Goal: Task Accomplishment & Management: Check status

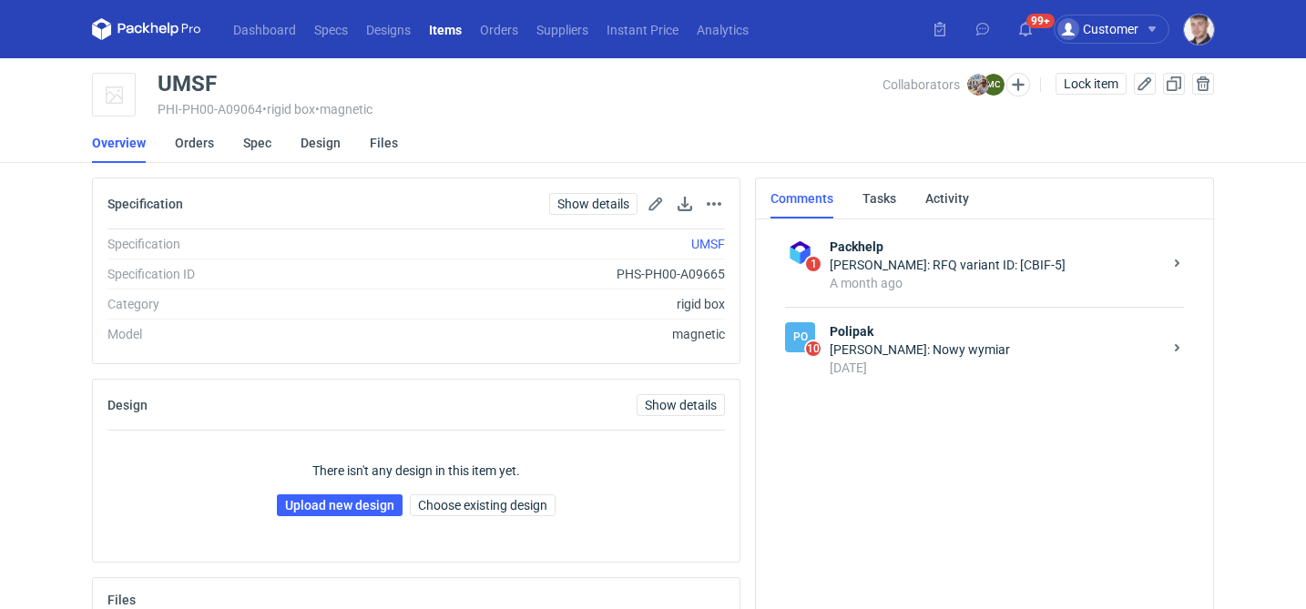
click at [960, 335] on strong "Polipak" at bounding box center [996, 331] width 332 height 18
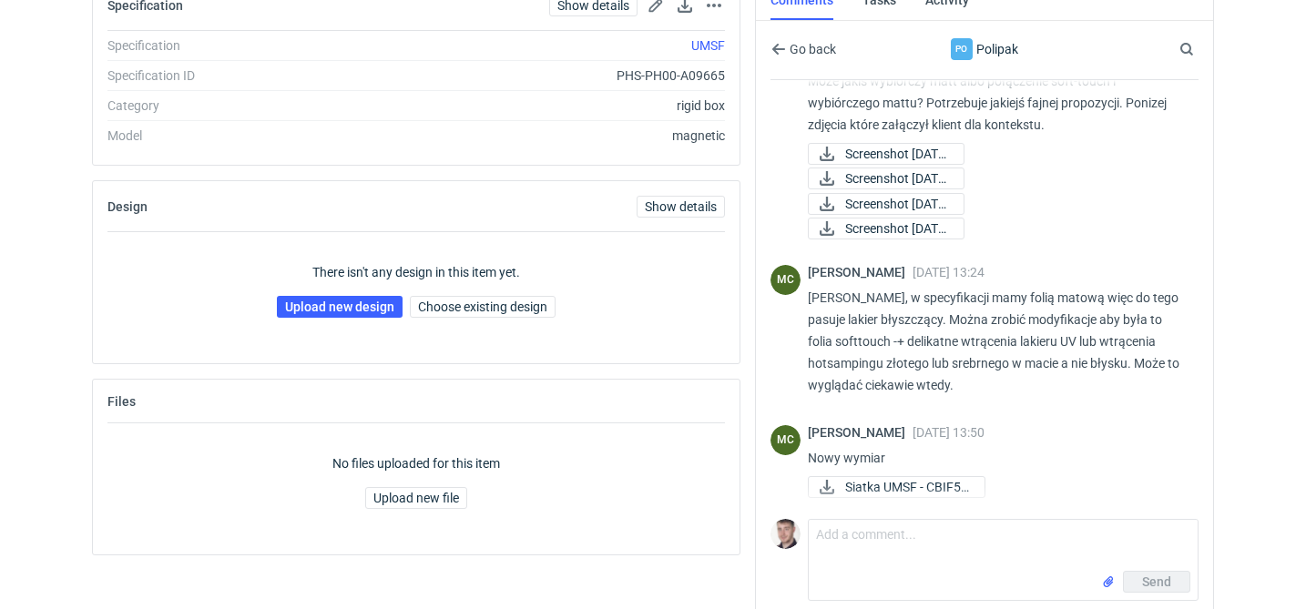
scroll to position [206, 0]
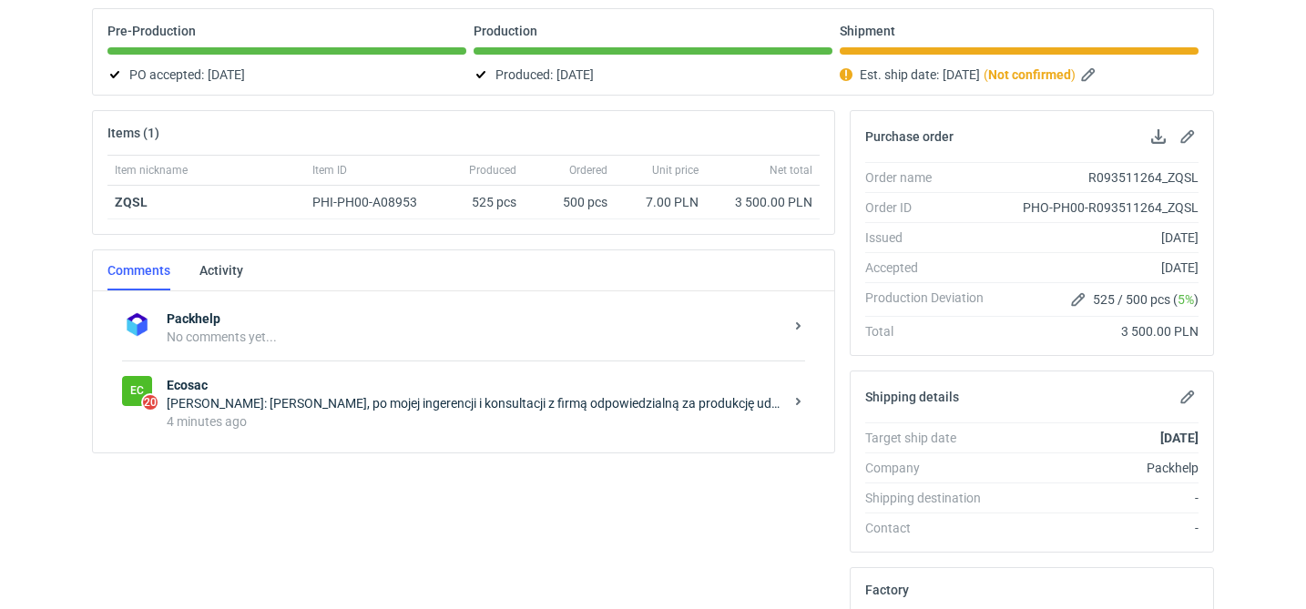
click at [530, 410] on div "[PERSON_NAME]: [PERSON_NAME], po mojej ingerencji i konsultacji z firmą odpowie…" at bounding box center [475, 403] width 617 height 18
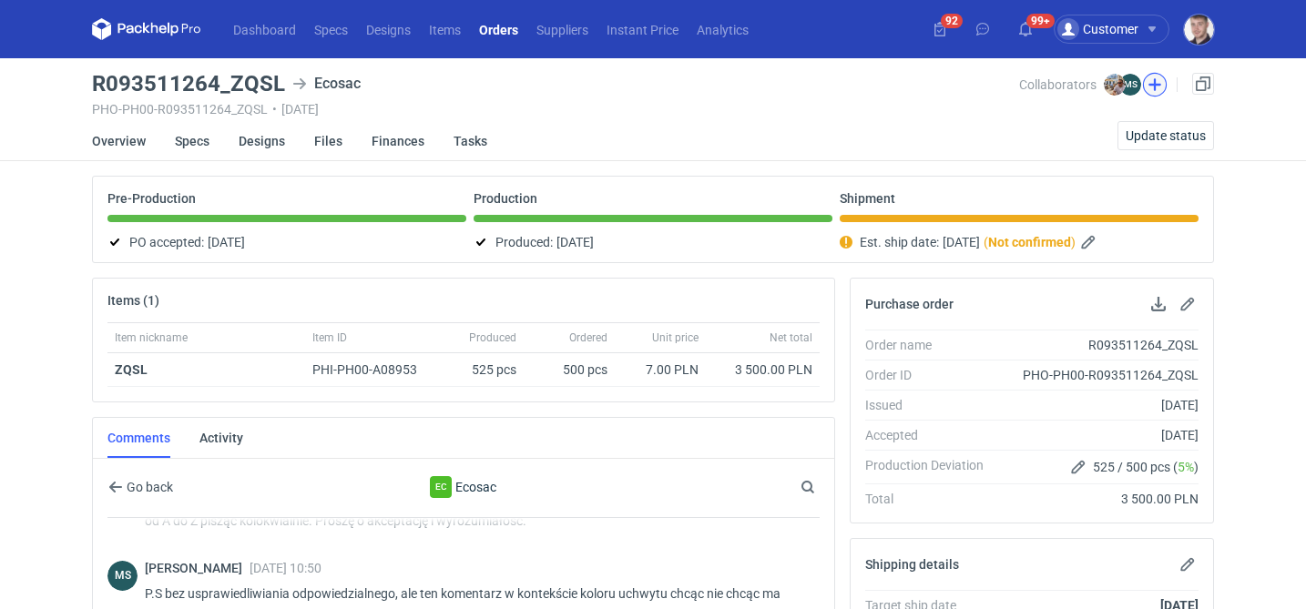
click at [1156, 88] on button "button" at bounding box center [1155, 85] width 24 height 24
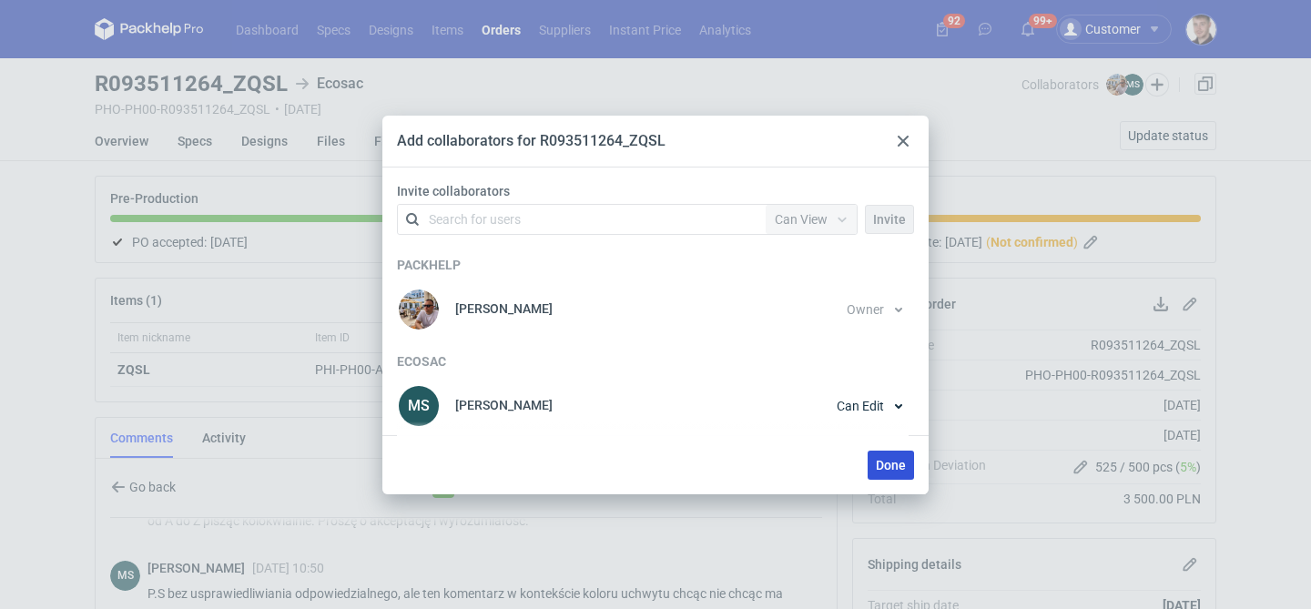
click at [892, 464] on span "Done" at bounding box center [891, 465] width 30 height 13
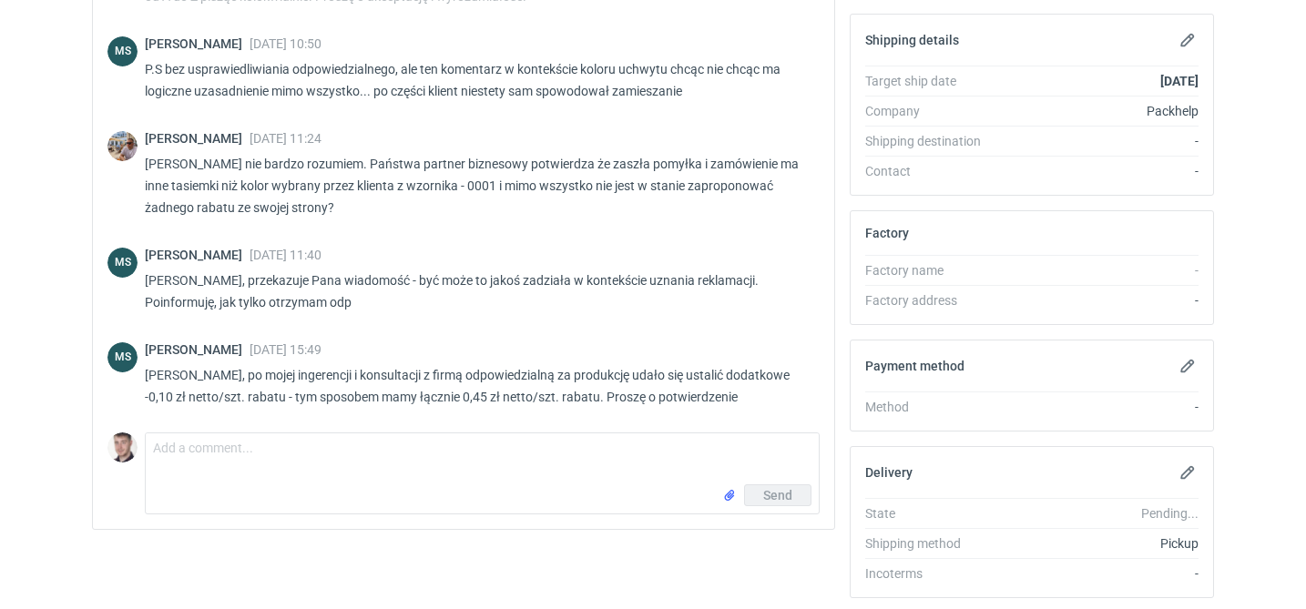
scroll to position [545, 0]
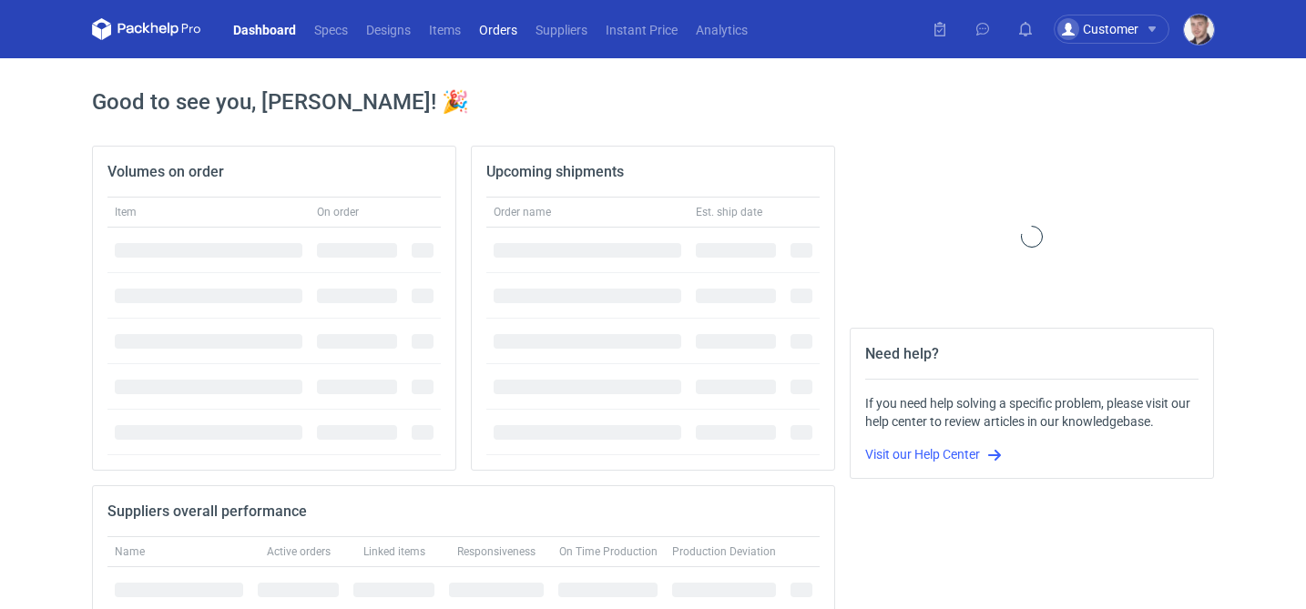
click at [494, 31] on link "Orders" at bounding box center [498, 29] width 56 height 22
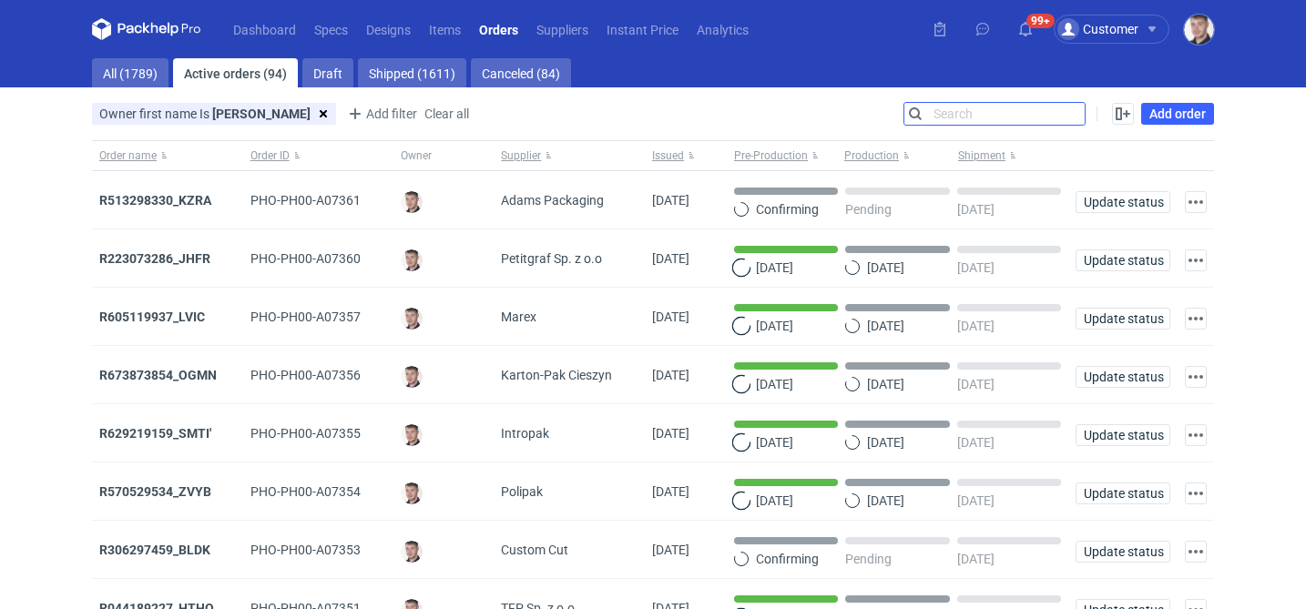
click at [1063, 107] on input "Search" at bounding box center [994, 114] width 180 height 22
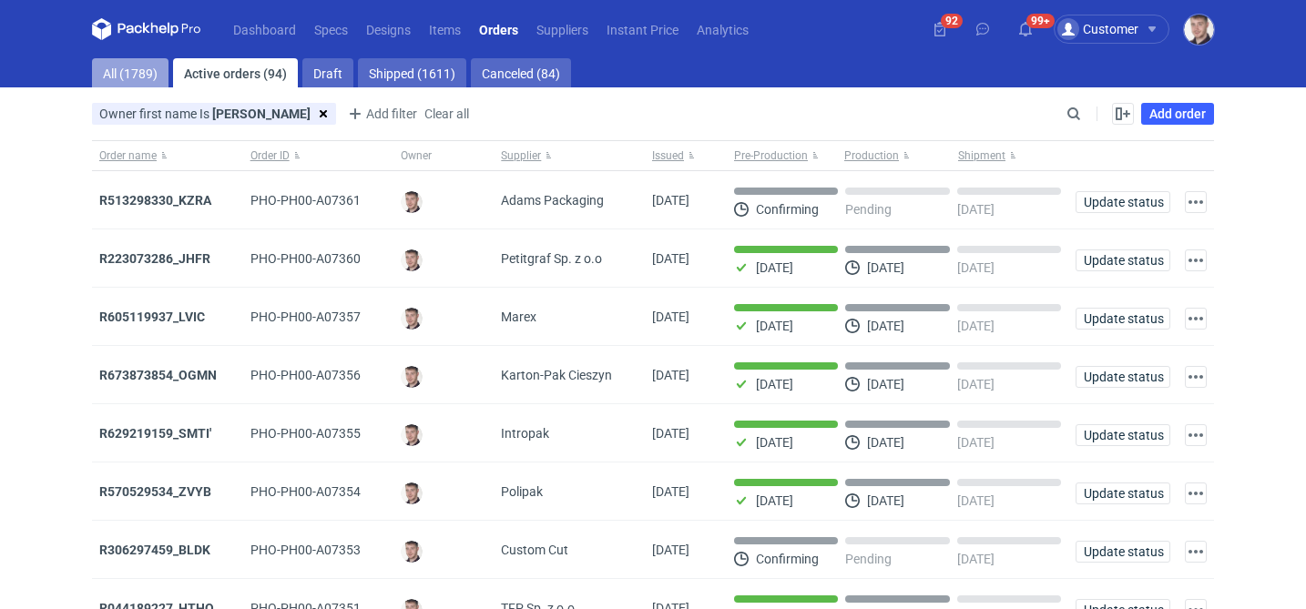
click at [146, 77] on link "All (1789)" at bounding box center [130, 72] width 76 height 29
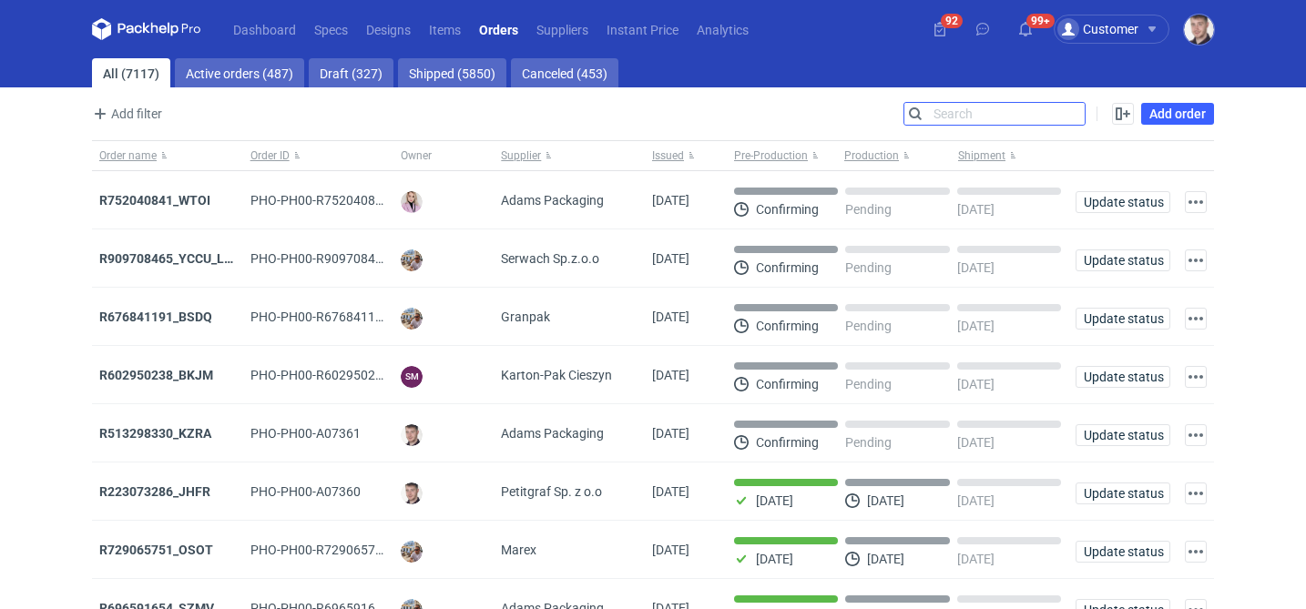
click at [1075, 117] on input "Search" at bounding box center [994, 114] width 180 height 22
click at [977, 126] on div "Add filter Owner first name Owner last name Issued Supplier Search Enable all D…" at bounding box center [653, 121] width 1122 height 38
click at [1095, 115] on div "Enable all Disable all Order name Order ID Owner Supplier Issued Milestone Free…" at bounding box center [1149, 114] width 128 height 22
click at [1092, 115] on div "Enable all Disable all Order name Order ID Owner Supplier Issued Milestone Free…" at bounding box center [1149, 114] width 128 height 22
click at [1079, 115] on input "Search" at bounding box center [994, 114] width 180 height 22
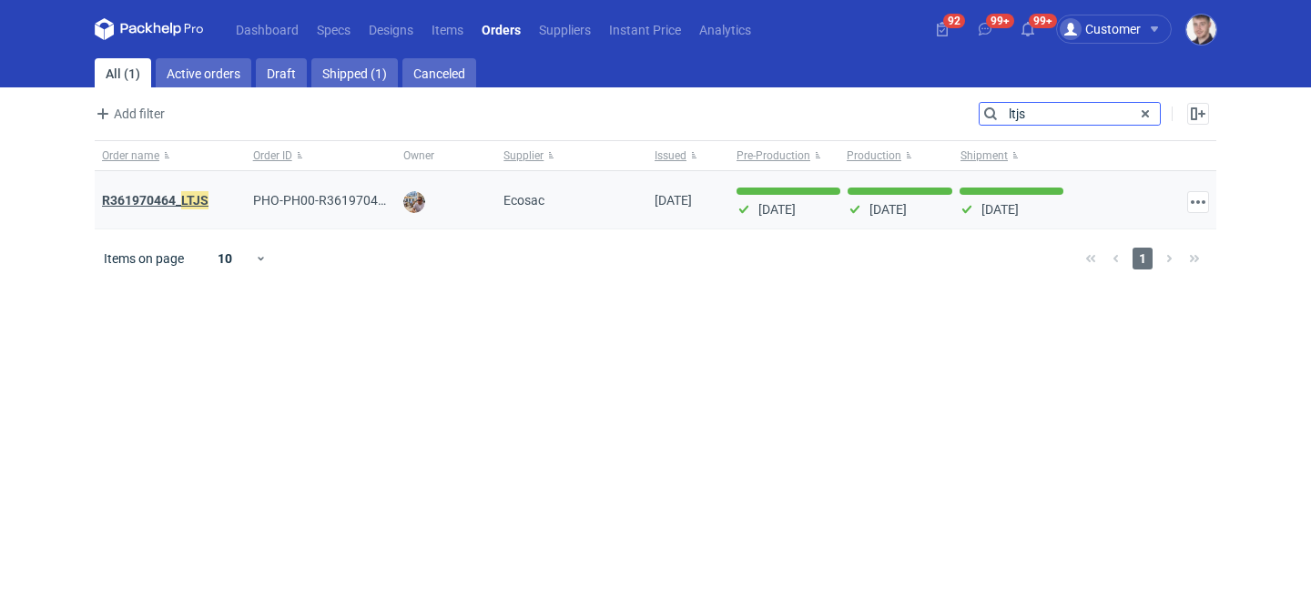
type input "ltjs"
click at [181, 201] on em "LTJS" at bounding box center [194, 200] width 27 height 20
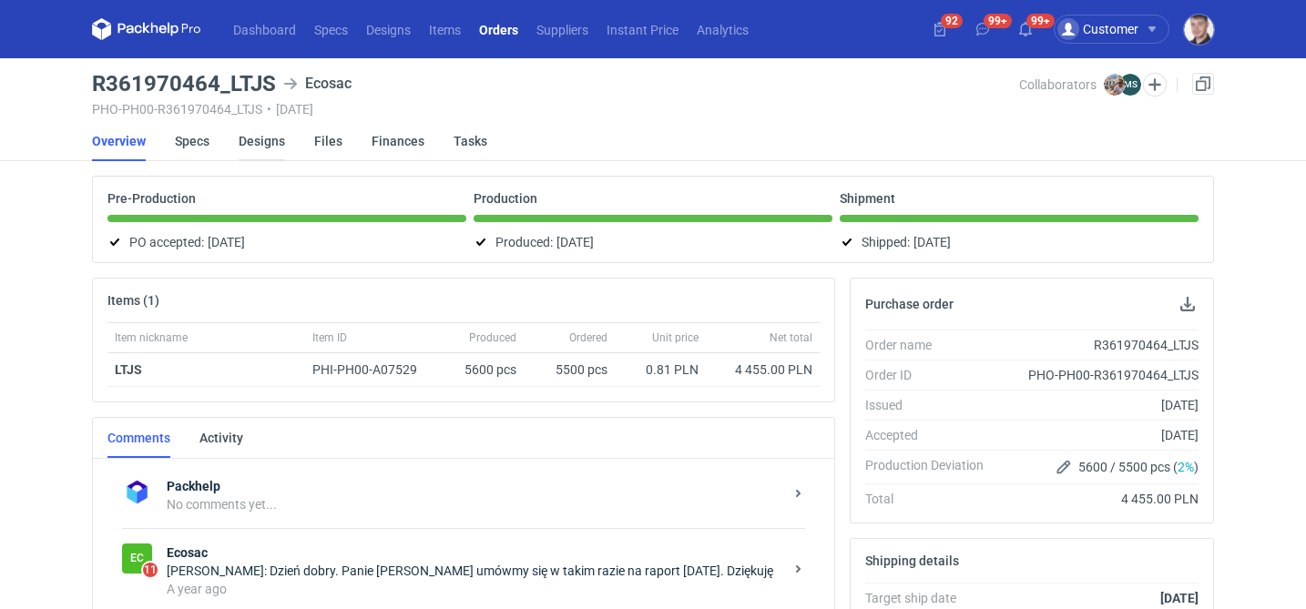
click at [260, 145] on link "Designs" at bounding box center [262, 141] width 46 height 40
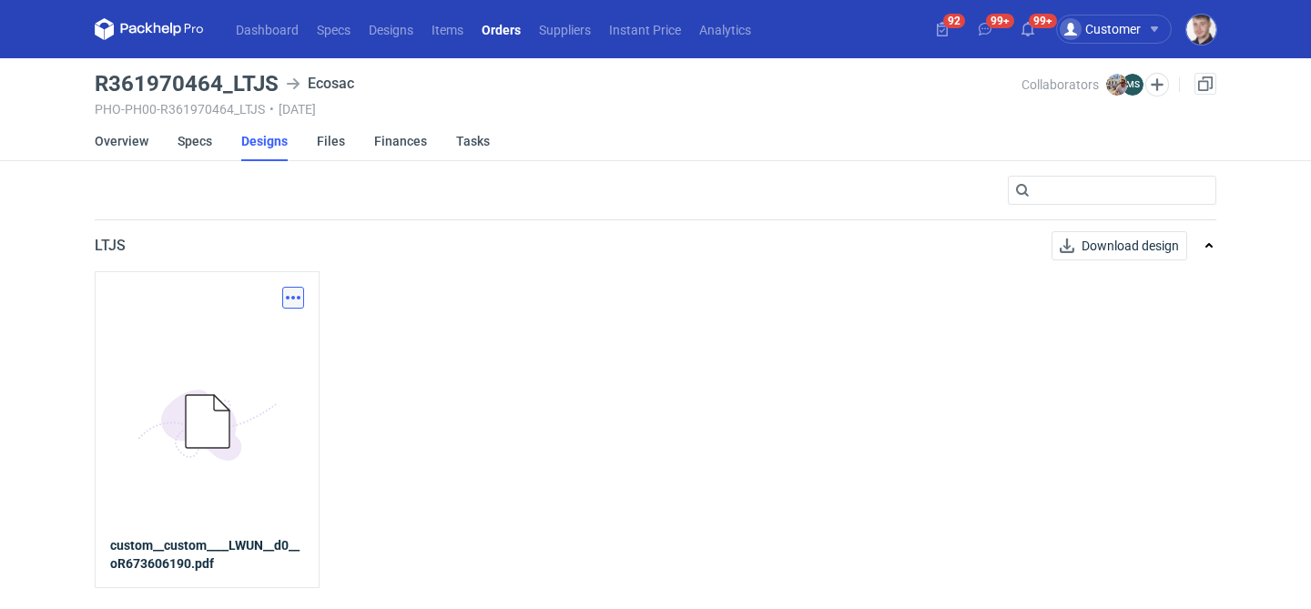
click at [297, 292] on button "button" at bounding box center [293, 298] width 22 height 22
click at [260, 336] on link "Download design part" at bounding box center [213, 337] width 168 height 29
click at [139, 144] on link "Overview" at bounding box center [122, 141] width 54 height 40
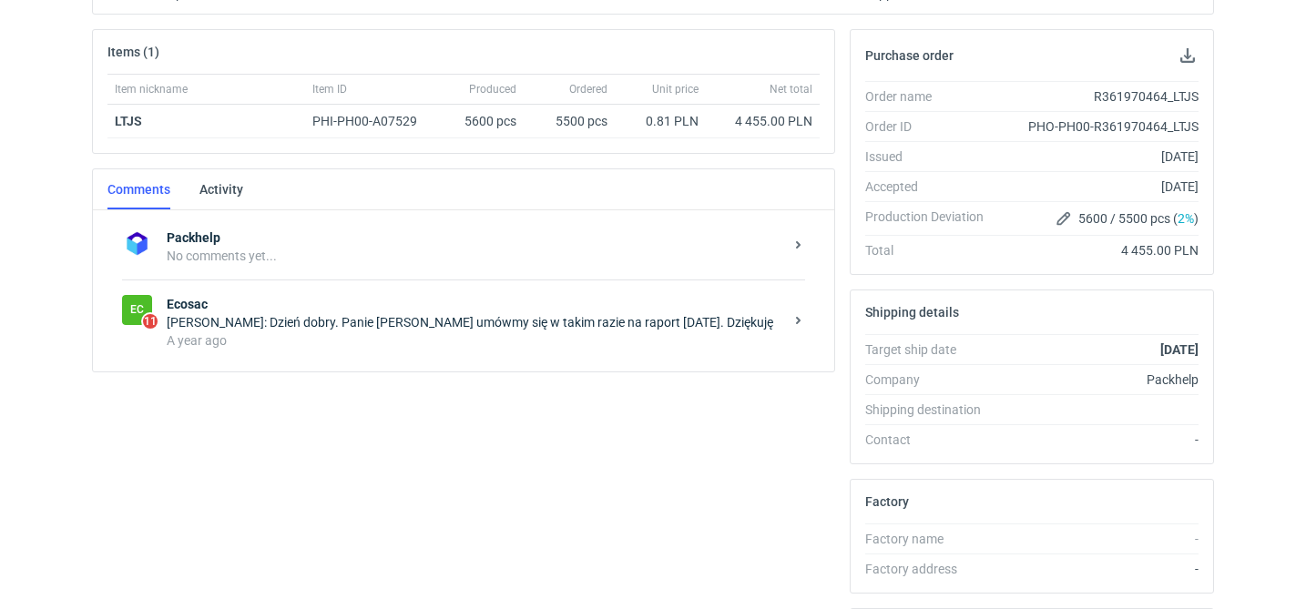
click at [438, 351] on div "Ec 11 Ecosac Michał Palasek: Dzień dobry. Panie Michale umówmy się w takim razi…" at bounding box center [463, 322] width 683 height 85
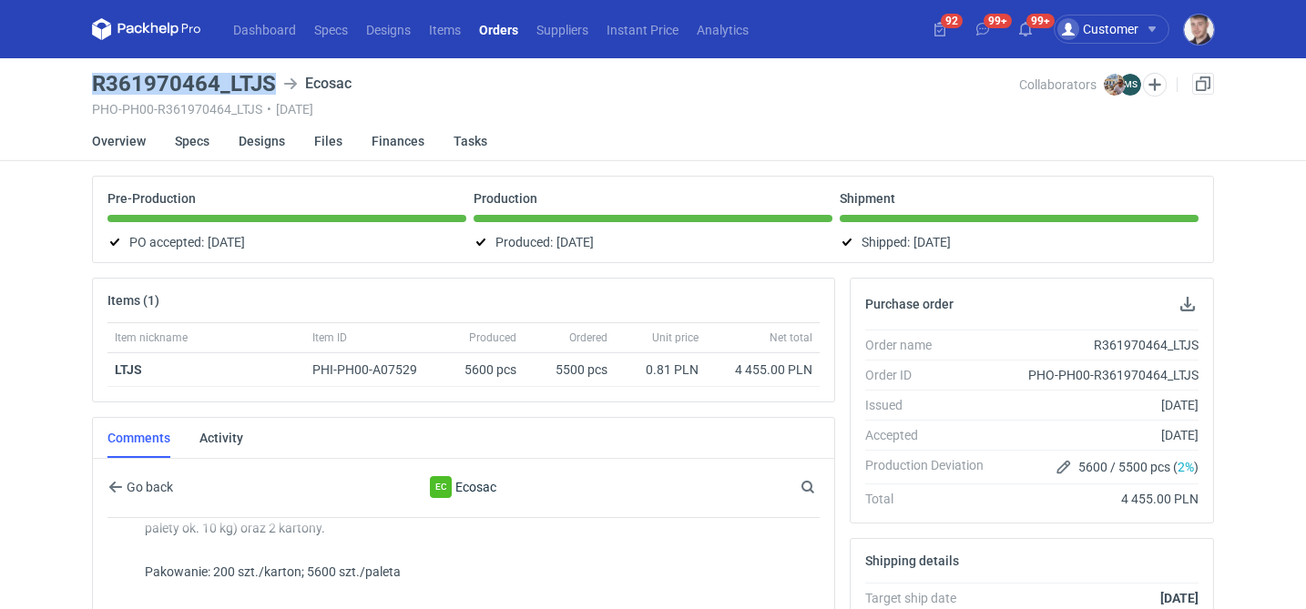
drag, startPoint x: 92, startPoint y: 80, endPoint x: 270, endPoint y: 76, distance: 178.5
click at [270, 76] on h3 "R361970464_LTJS" at bounding box center [184, 84] width 184 height 22
copy h3 "R361970464_LTJS"
click at [195, 146] on link "Specs" at bounding box center [192, 141] width 35 height 40
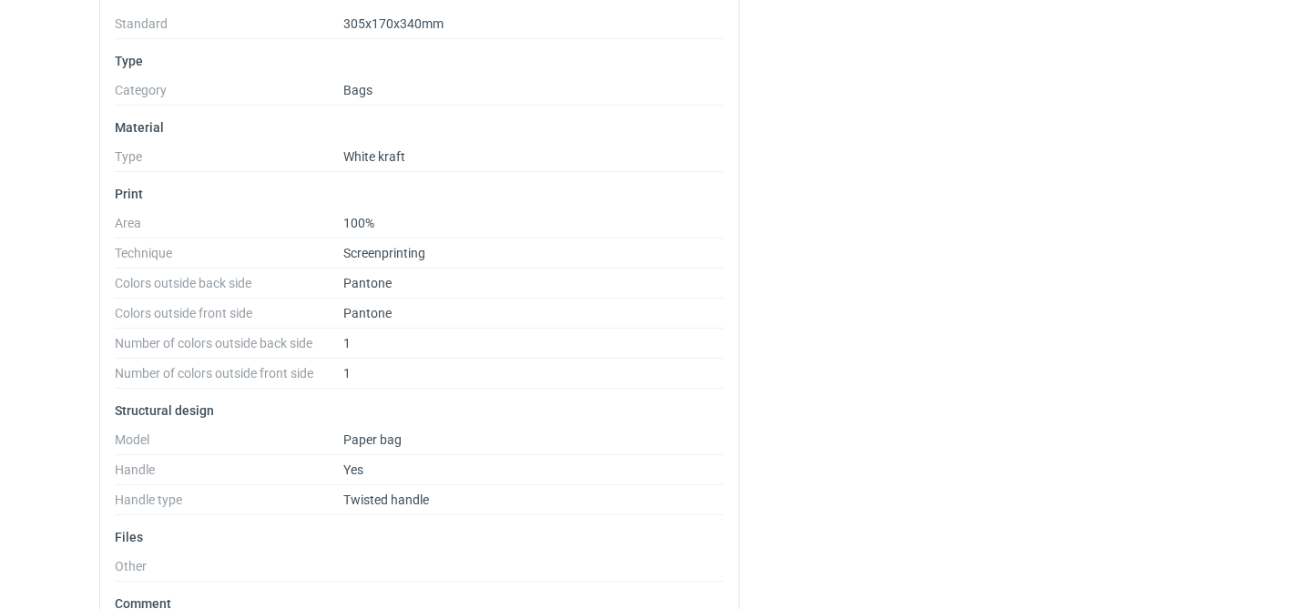
scroll to position [516, 0]
